Goal: Task Accomplishment & Management: Use online tool/utility

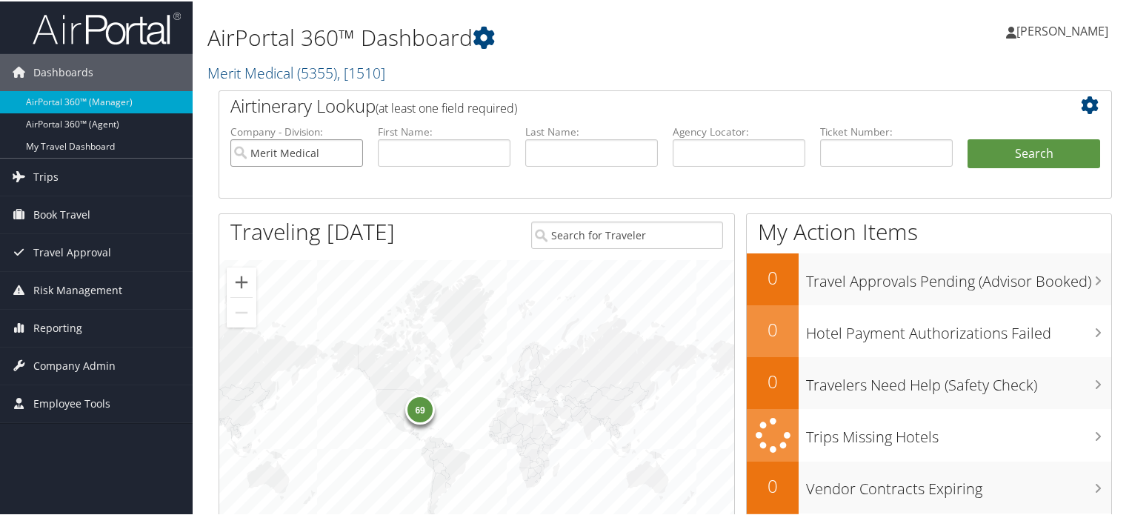
click at [344, 152] on input "Merit Medical" at bounding box center [296, 151] width 133 height 27
click at [668, 155] on li "Agency Locator:" at bounding box center [738, 157] width 147 height 69
click at [685, 153] on input "text" at bounding box center [739, 151] width 133 height 27
paste input "DPFKRY"
type input "DPFKRY"
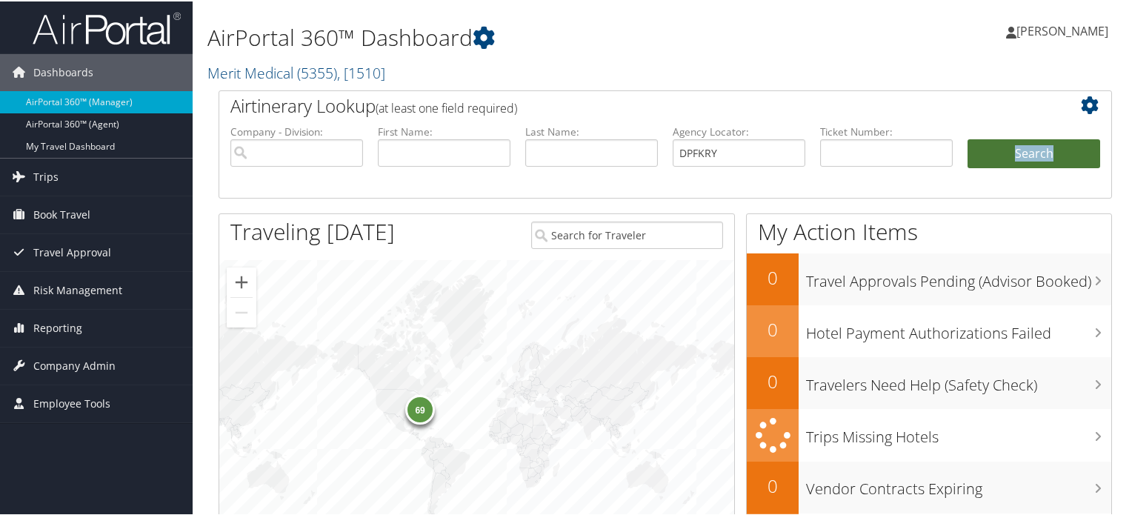
drag, startPoint x: 975, startPoint y: 174, endPoint x: 993, endPoint y: 147, distance: 32.1
click at [993, 147] on li "Search" at bounding box center [1033, 167] width 147 height 59
click at [993, 147] on button "Search" at bounding box center [1034, 153] width 133 height 30
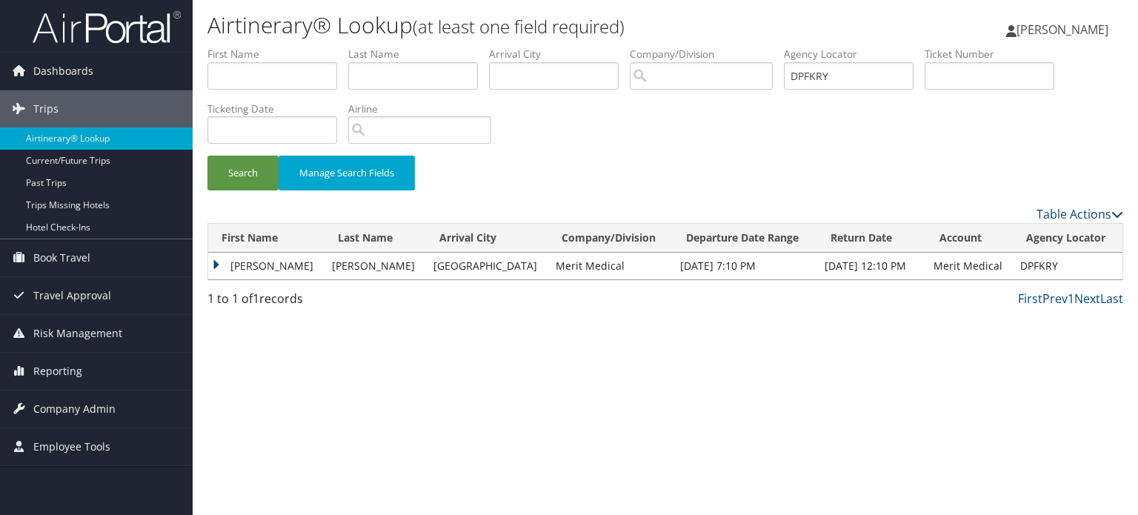
click at [219, 267] on td "LUIS FERNANDO" at bounding box center [266, 266] width 116 height 27
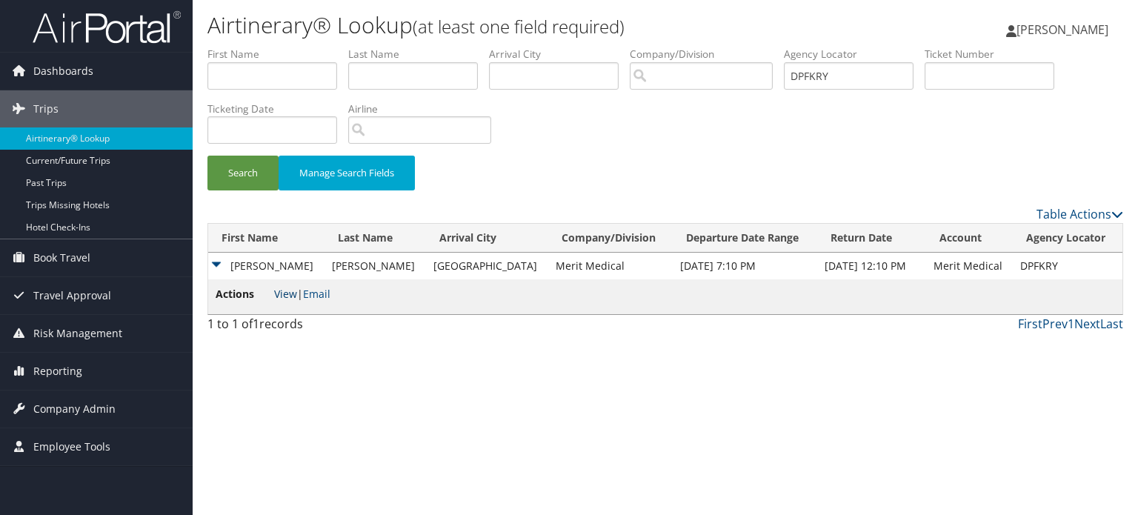
click at [288, 298] on link "View" at bounding box center [285, 294] width 23 height 14
click at [862, 79] on input "DPFKRY" at bounding box center [849, 75] width 130 height 27
paste input "DPHR4Y"
type input "DPHR4Y"
click at [207, 156] on button "Search" at bounding box center [242, 173] width 71 height 35
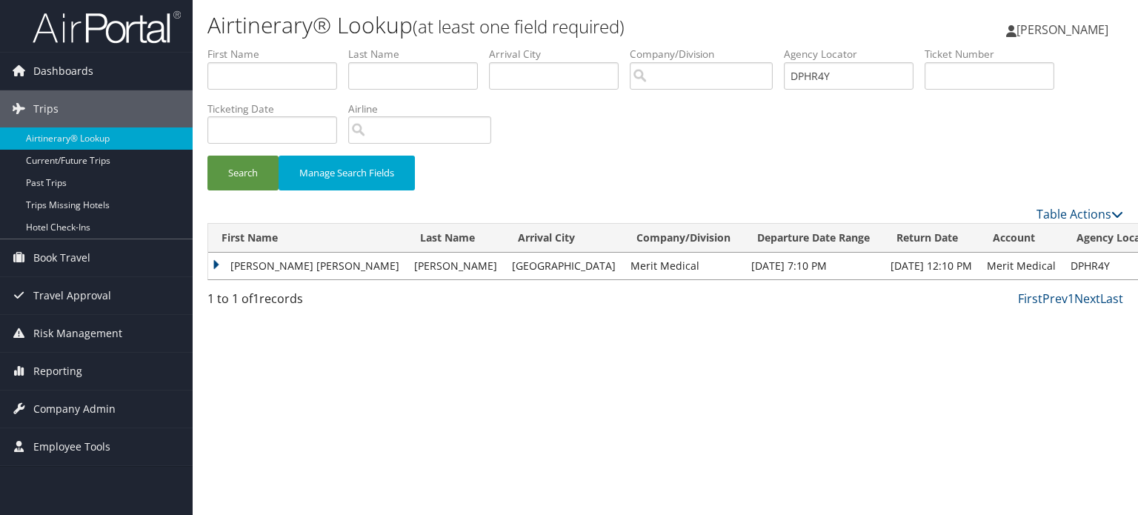
click at [210, 263] on td "LYNDA GISELLE" at bounding box center [307, 266] width 199 height 27
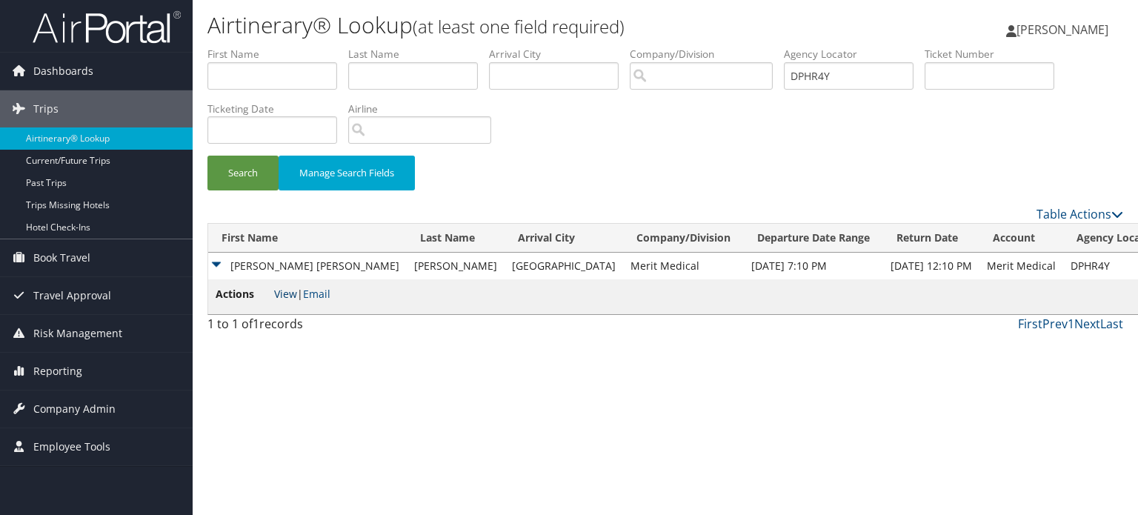
click at [282, 299] on link "View" at bounding box center [285, 294] width 23 height 14
click at [910, 76] on input "DPHR4Y" at bounding box center [849, 75] width 130 height 27
paste input "DPFW7V"
type input "DPFW7V"
click at [243, 186] on button "Search" at bounding box center [242, 173] width 71 height 35
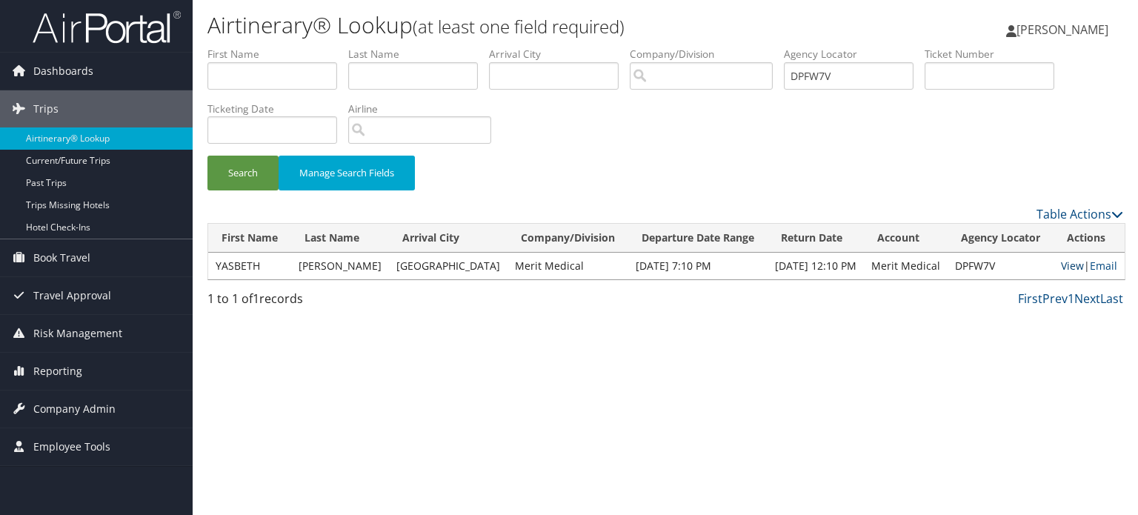
click at [1061, 263] on link "View" at bounding box center [1072, 266] width 23 height 14
drag, startPoint x: 851, startPoint y: 78, endPoint x: 685, endPoint y: 106, distance: 167.6
click at [685, 106] on form "First Name Last Name Departure City Arrival City Company/Division Airport/City …" at bounding box center [665, 126] width 916 height 159
paste input "DPFW7V"
type input "DPFW7V"
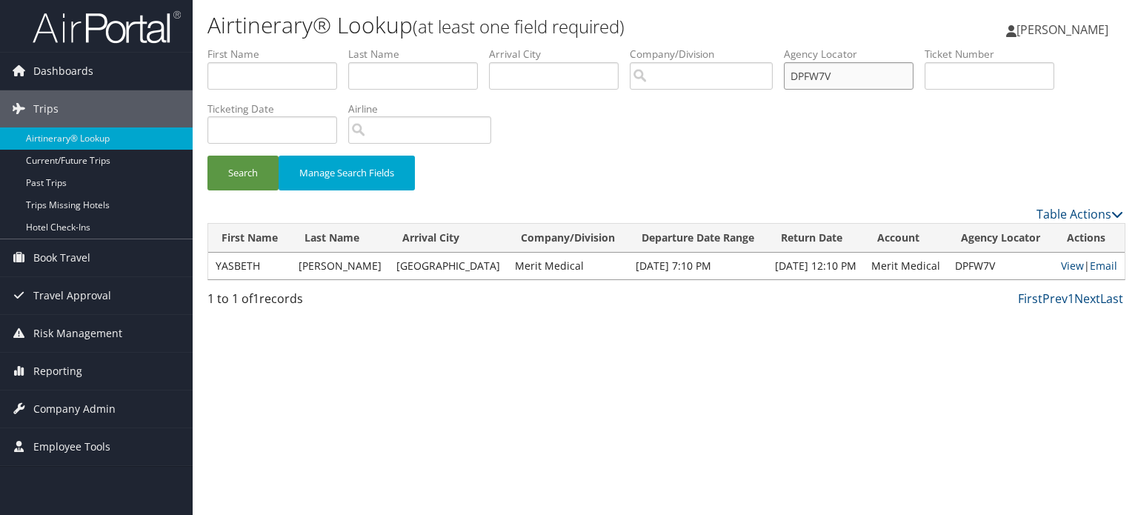
click at [207, 156] on button "Search" at bounding box center [242, 173] width 71 height 35
click at [1061, 268] on link "View" at bounding box center [1072, 266] width 23 height 14
click at [861, 75] on input "DPFW7V" at bounding box center [849, 75] width 130 height 27
paste input "DPFKRY"
type input "DPFKRY"
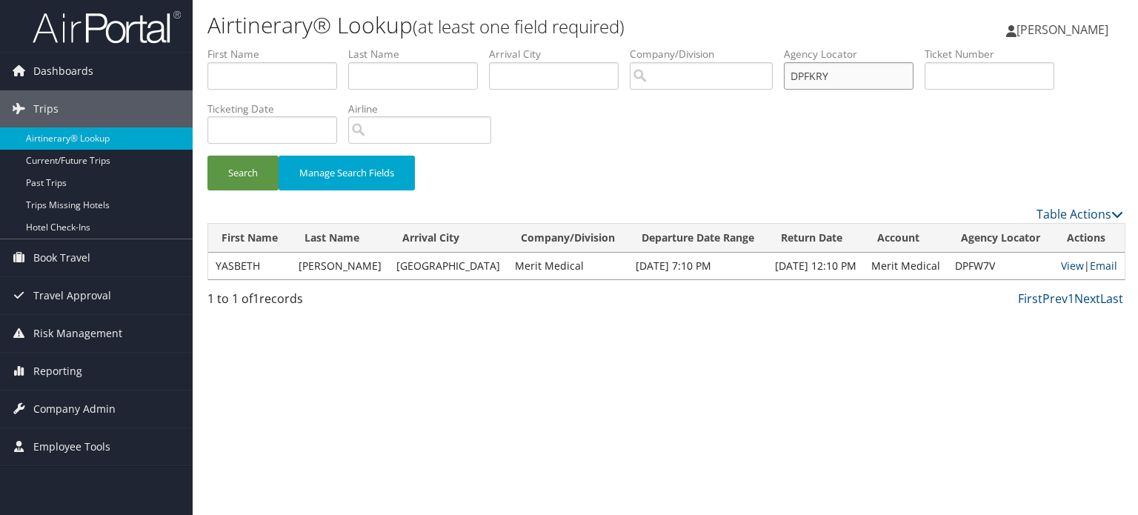
click at [207, 156] on button "Search" at bounding box center [242, 173] width 71 height 35
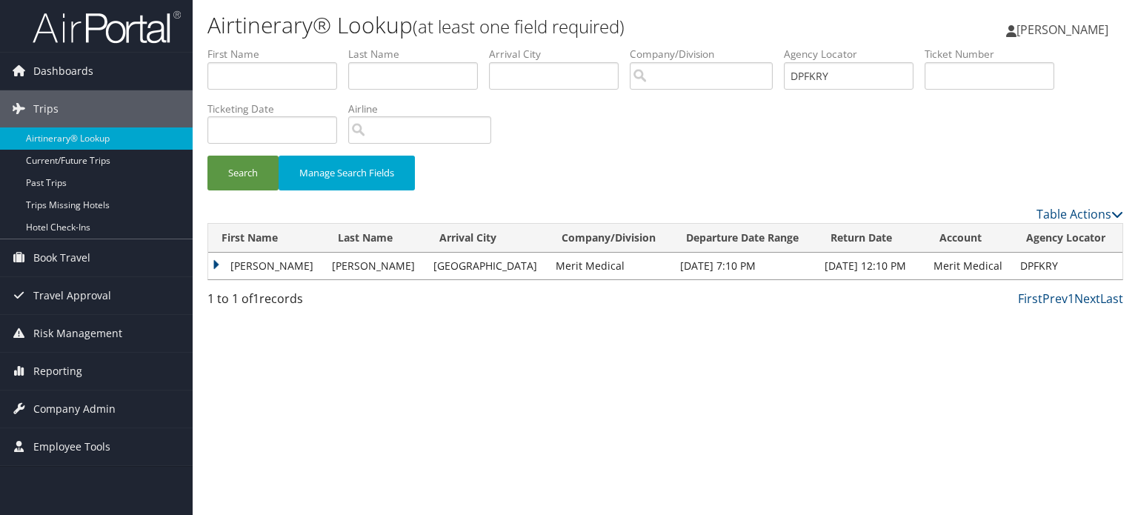
click at [216, 260] on td "LUIS FERNANDO" at bounding box center [266, 266] width 116 height 27
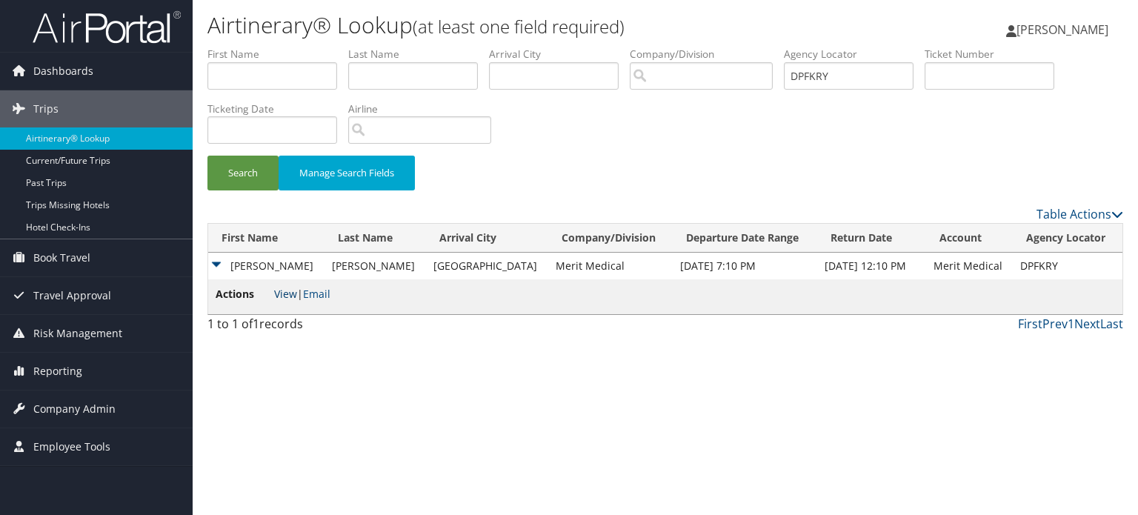
click at [287, 296] on link "View" at bounding box center [285, 294] width 23 height 14
click at [838, 75] on input "DPFKRY" at bounding box center [849, 75] width 130 height 27
paste input "DPFMWS"
type input "DPFMWS"
click at [241, 161] on button "Search" at bounding box center [242, 173] width 71 height 35
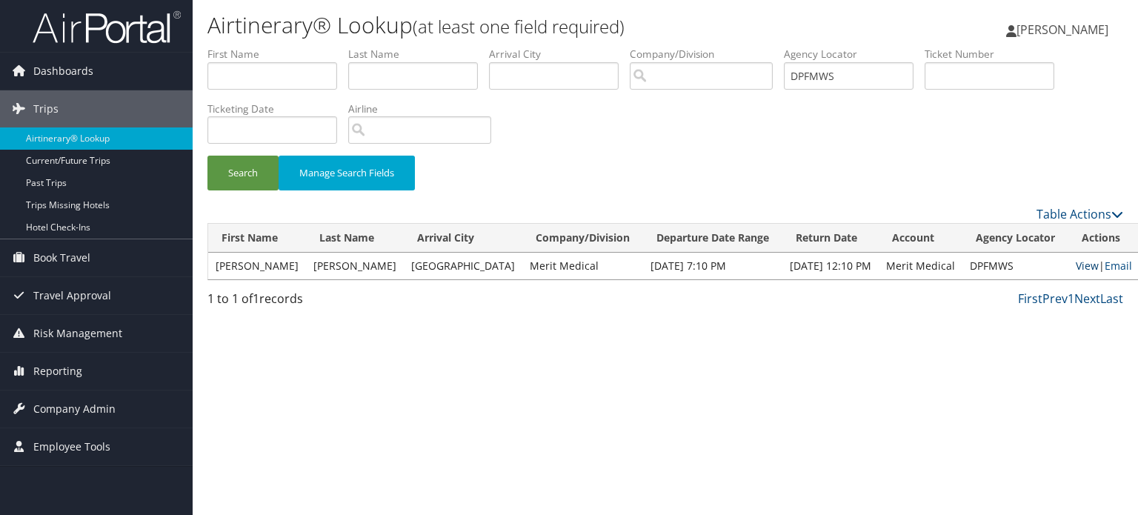
click at [1076, 265] on link "View" at bounding box center [1087, 266] width 23 height 14
click at [862, 70] on input "DPFMWS" at bounding box center [849, 75] width 130 height 27
paste input "DPFW7V"
type input "DPFW7V"
click at [207, 156] on button "Search" at bounding box center [242, 173] width 71 height 35
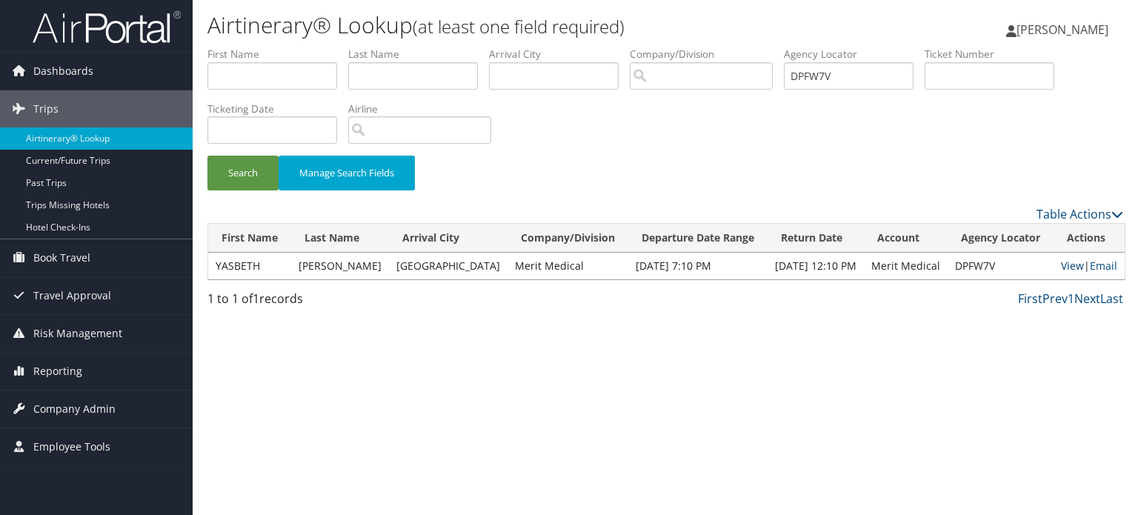
click at [1062, 259] on link "View" at bounding box center [1072, 266] width 23 height 14
click at [847, 77] on input "DPFW7V" at bounding box center [849, 75] width 130 height 27
paste input "DPHR4Y"
type input "DPHR4Y"
click at [239, 164] on button "Search" at bounding box center [242, 173] width 71 height 35
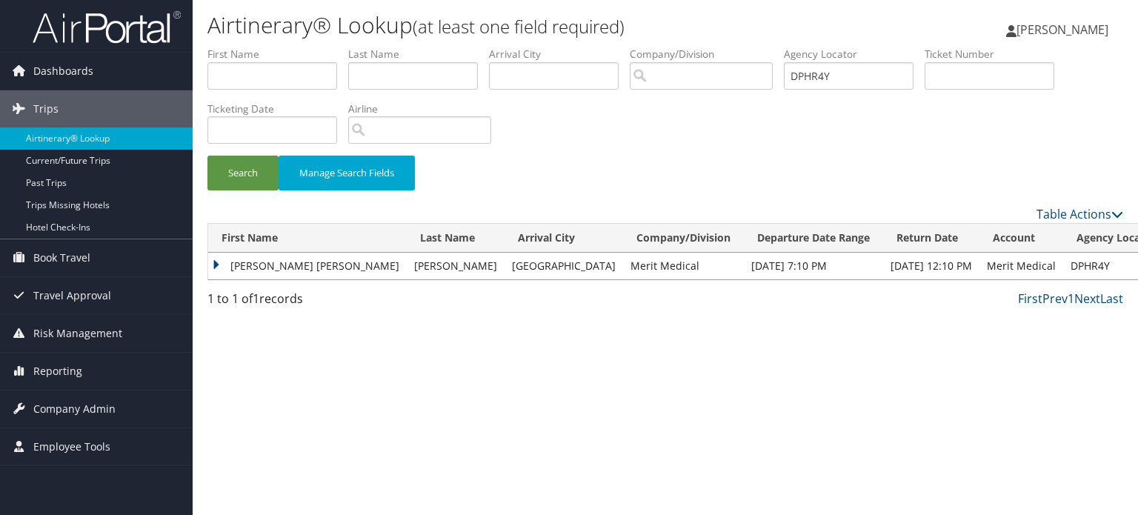
click at [217, 257] on td "LYNDA GISELLE" at bounding box center [307, 266] width 199 height 27
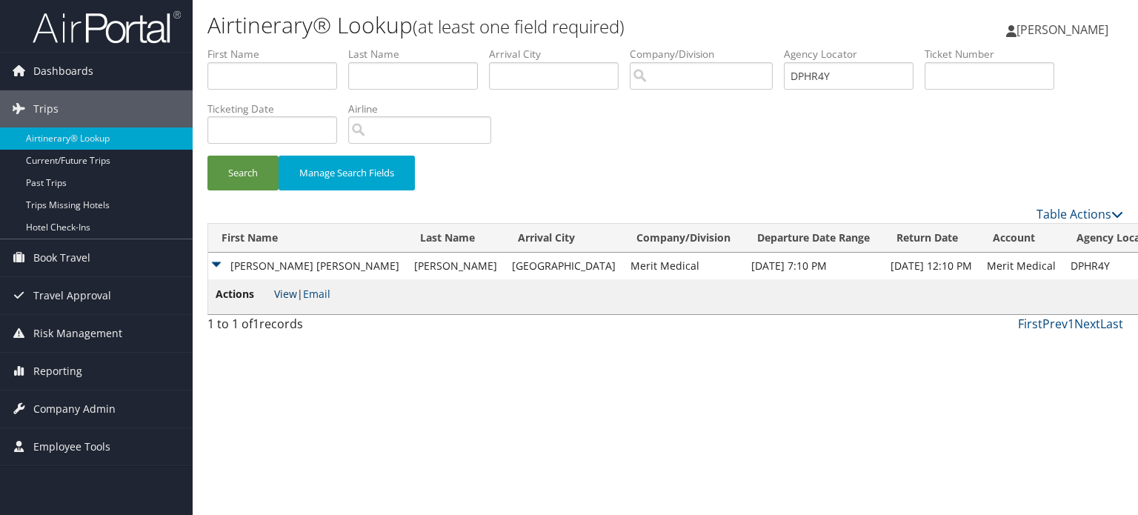
click at [290, 292] on link "View" at bounding box center [285, 294] width 23 height 14
click at [849, 68] on input "DPHR4Y" at bounding box center [849, 75] width 130 height 27
paste input "DPHVMG"
click at [849, 68] on input "DPHVMG" at bounding box center [849, 75] width 130 height 27
type input "DPHVMG"
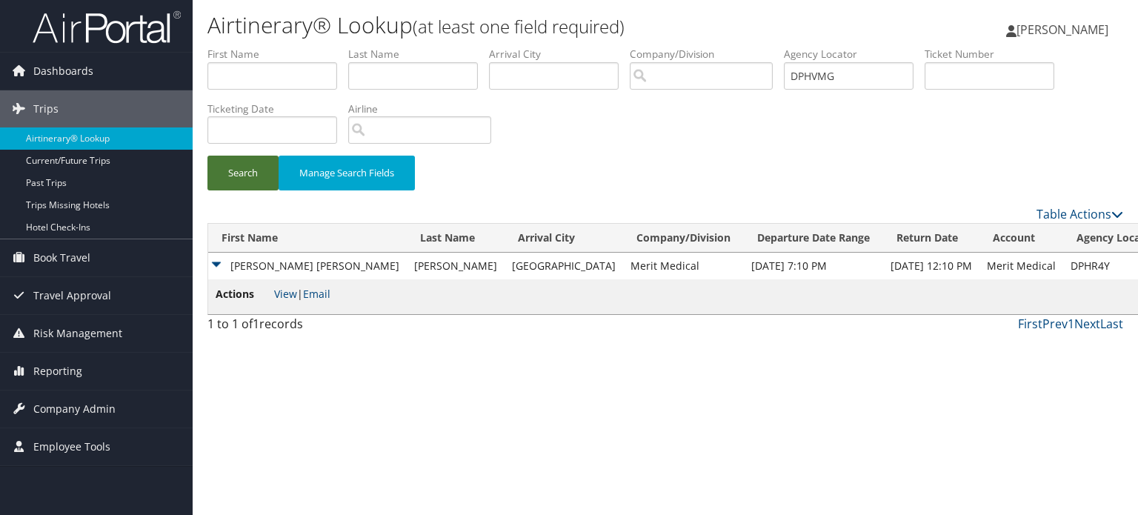
click at [237, 156] on button "Search" at bounding box center [242, 173] width 71 height 35
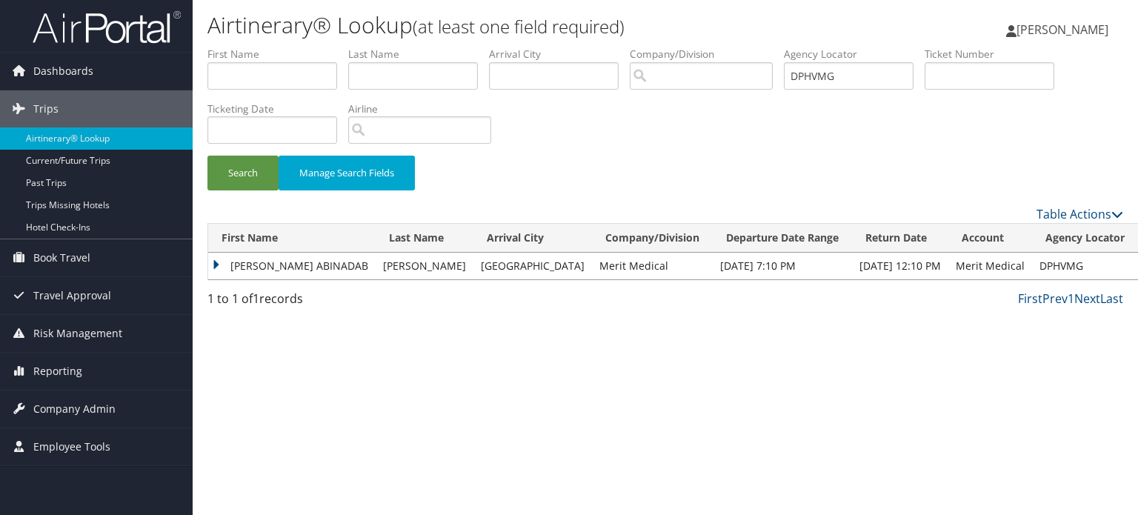
click at [212, 260] on td "URIEL ABINADAB" at bounding box center [291, 266] width 167 height 27
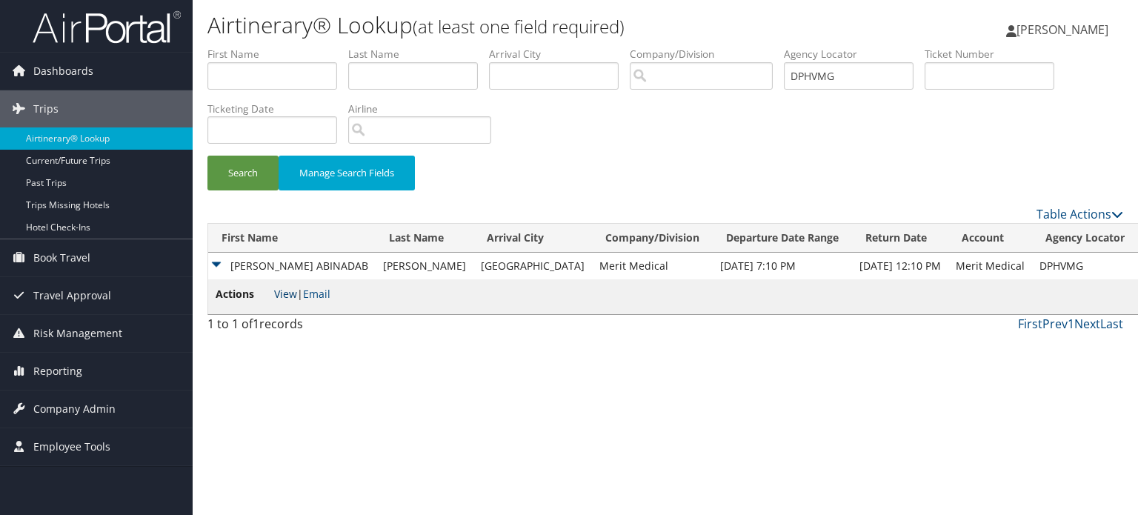
click at [282, 294] on link "View" at bounding box center [285, 294] width 23 height 14
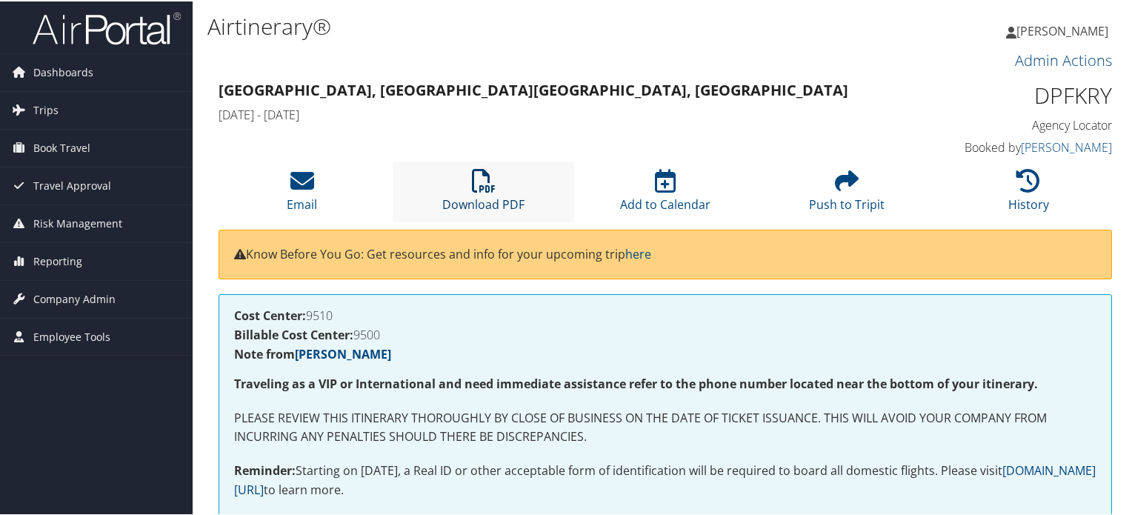
click at [479, 198] on link "Download PDF" at bounding box center [483, 194] width 82 height 36
click at [472, 189] on icon at bounding box center [484, 179] width 24 height 24
click at [543, 34] on h1 "Airtinerary®" at bounding box center [512, 25] width 610 height 31
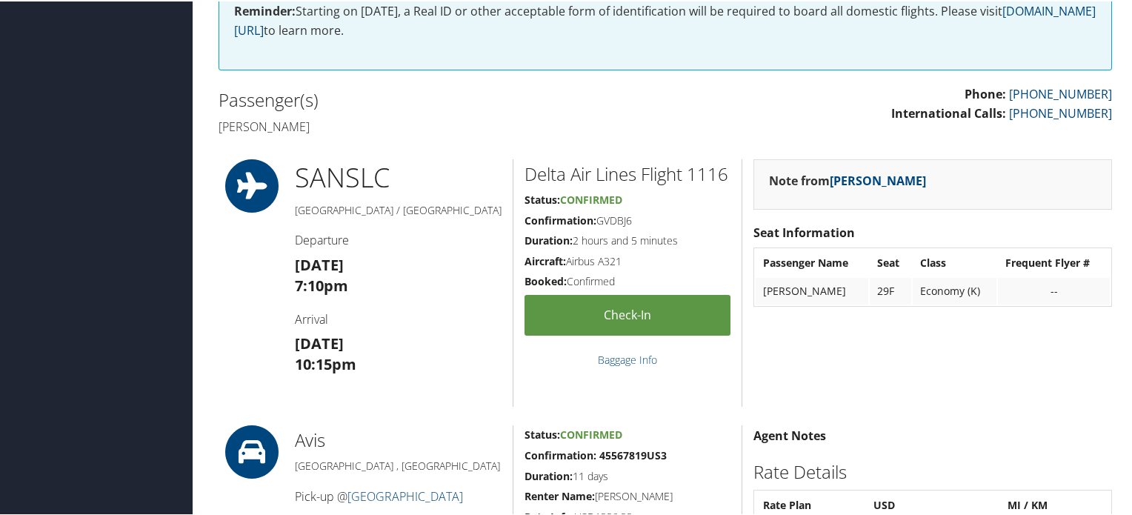
scroll to position [461, 0]
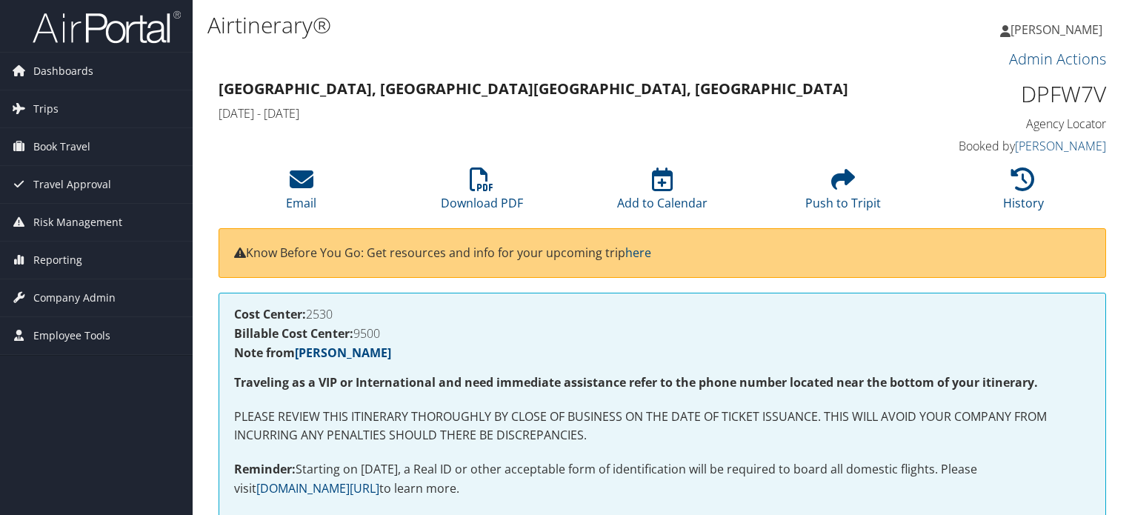
scroll to position [1414, 0]
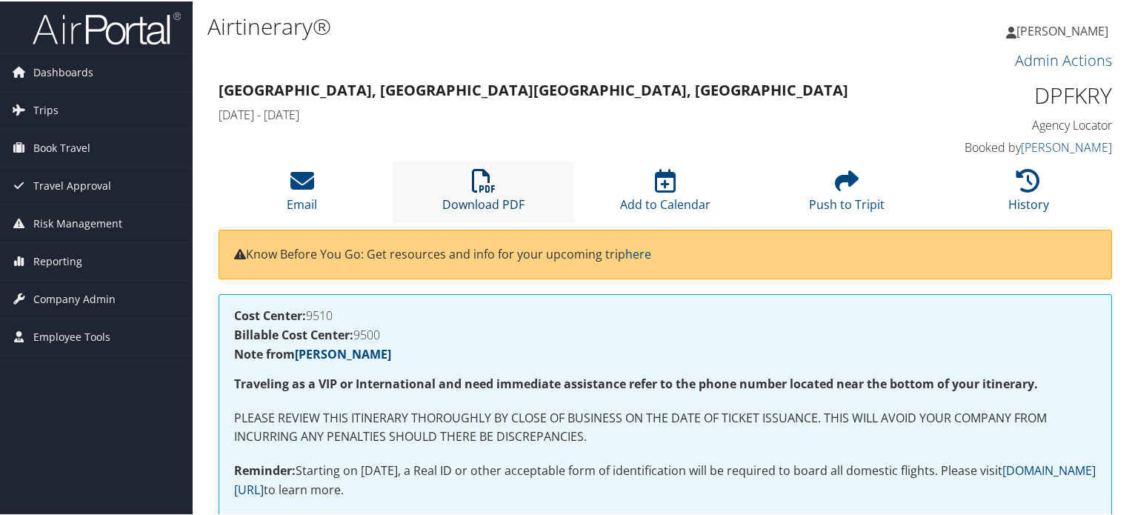
click at [487, 172] on icon at bounding box center [484, 179] width 24 height 24
click at [505, 184] on li "Download PDF" at bounding box center [484, 190] width 182 height 60
click at [472, 185] on icon at bounding box center [484, 179] width 24 height 24
click at [479, 193] on li "Download PDF" at bounding box center [484, 190] width 182 height 60
click at [473, 183] on icon at bounding box center [484, 179] width 24 height 24
